Goal: Check status: Check status

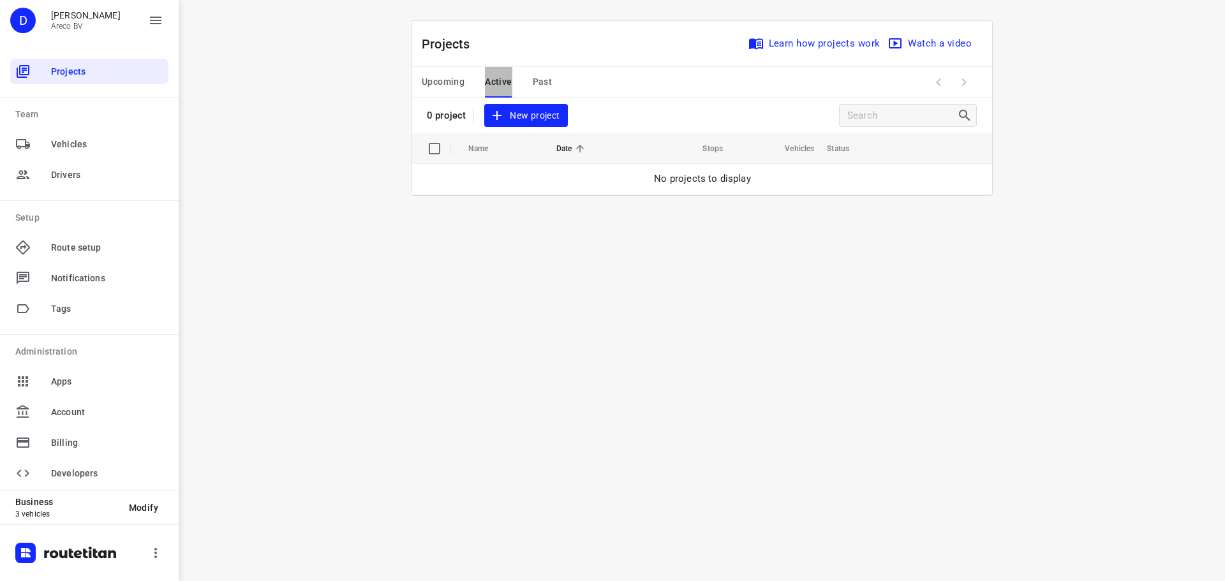
click at [492, 85] on span "Active" at bounding box center [498, 82] width 27 height 16
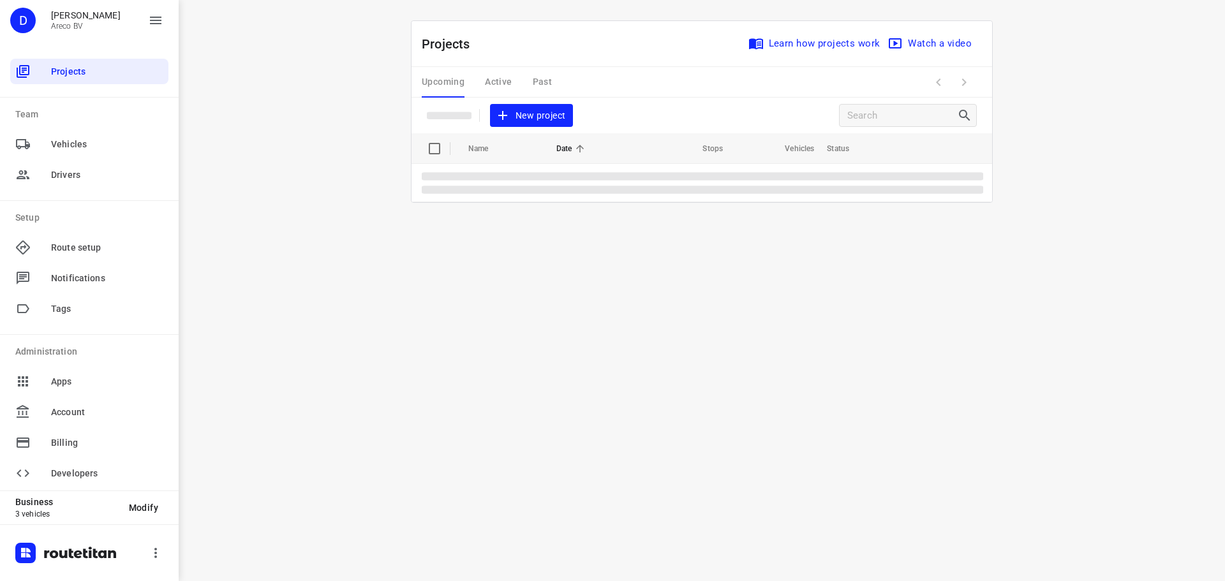
click at [499, 79] on div "Upcoming Active Past" at bounding box center [497, 82] width 151 height 31
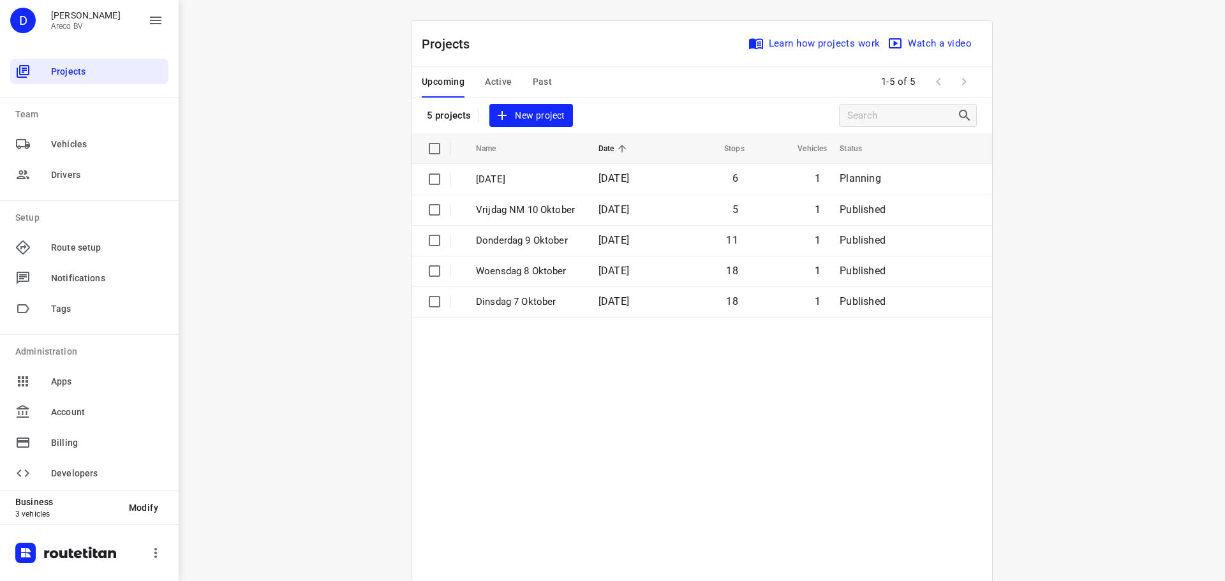
click at [511, 79] on div "Upcoming Active Past" at bounding box center [497, 82] width 151 height 31
drag, startPoint x: 510, startPoint y: 79, endPoint x: 494, endPoint y: 80, distance: 16.0
click at [509, 79] on div "Upcoming Active Past" at bounding box center [497, 82] width 151 height 31
click at [494, 80] on span "Active" at bounding box center [498, 82] width 27 height 16
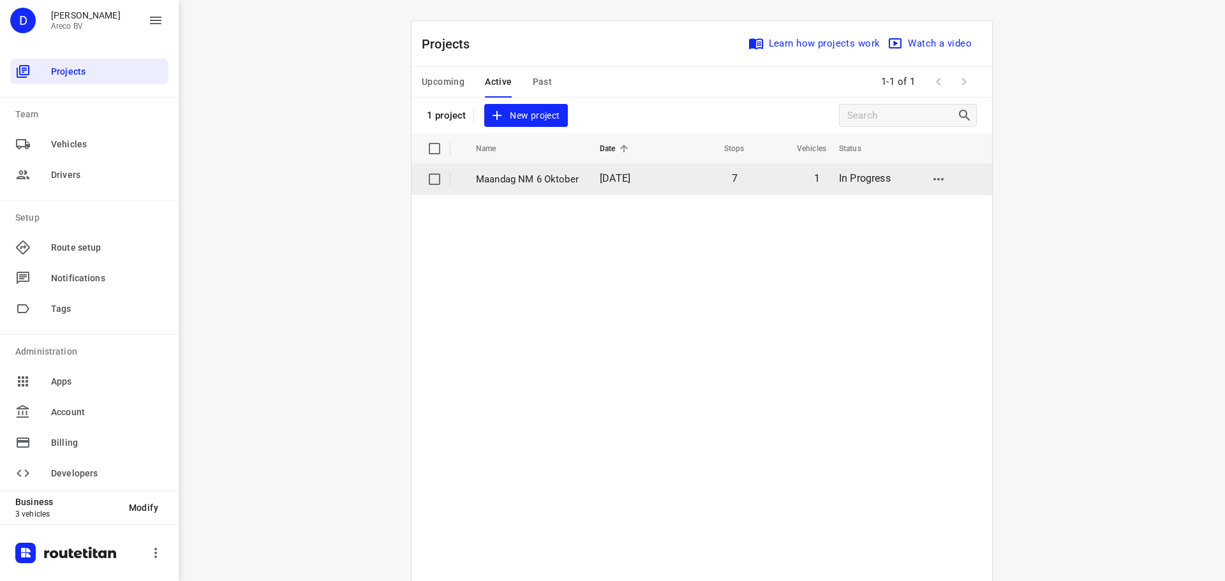
click at [524, 176] on p "Maandag NM 6 Oktober" at bounding box center [528, 179] width 105 height 15
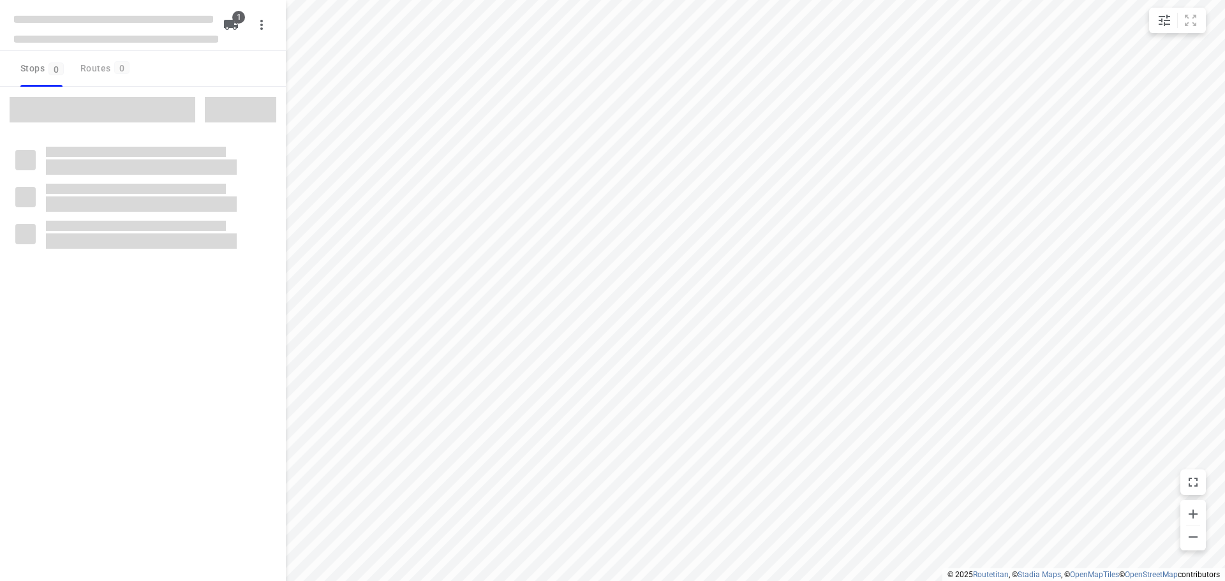
type input "distance"
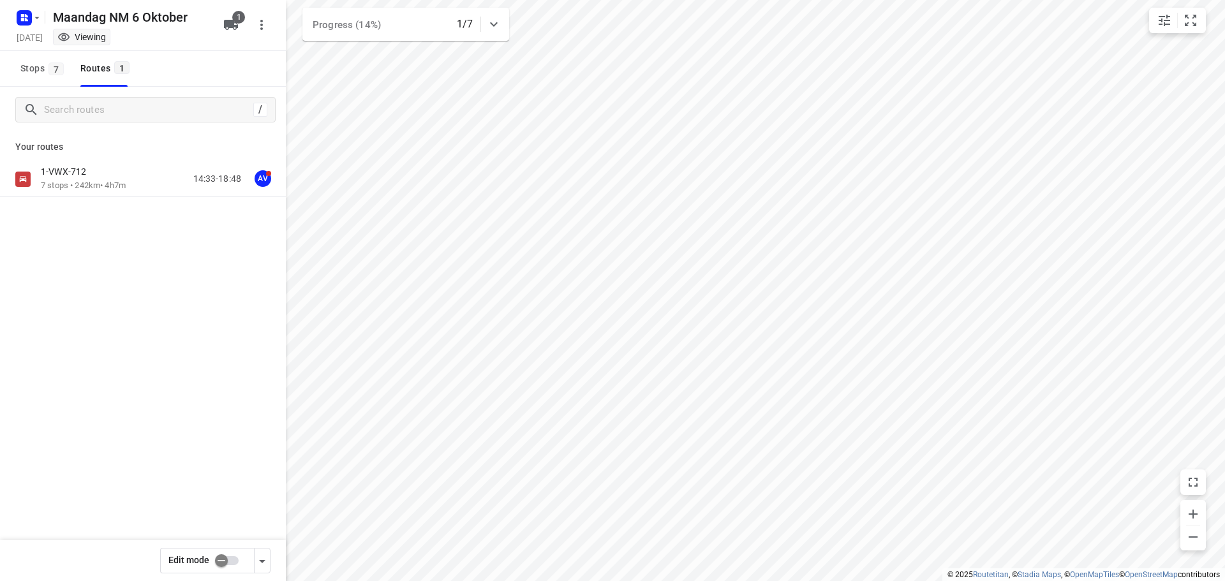
click at [105, 170] on div "1-VWX-712" at bounding box center [83, 173] width 85 height 14
